Goal: Task Accomplishment & Management: Complete application form

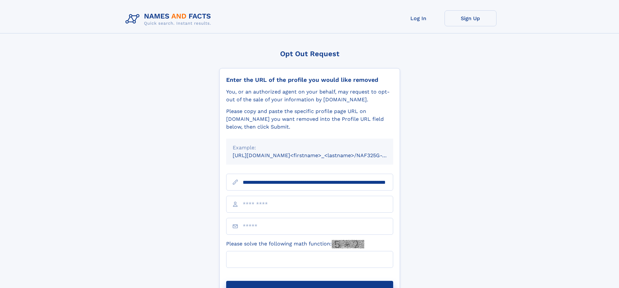
scroll to position [0, 63]
type input "**********"
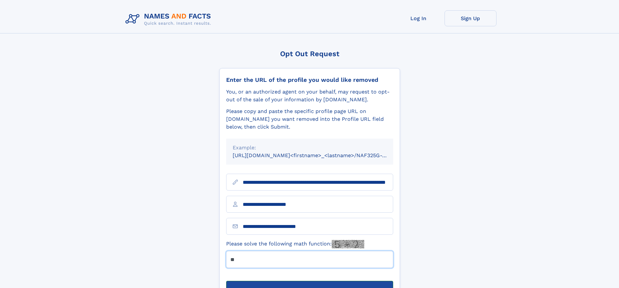
type input "**"
click at [310, 281] on button "Submit Opt Out Request" at bounding box center [309, 291] width 167 height 21
